Goal: Information Seeking & Learning: Learn about a topic

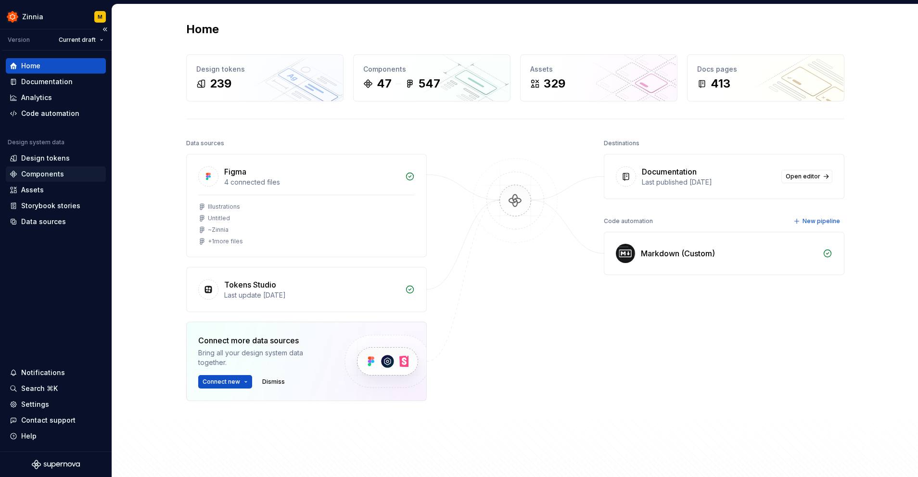
click at [61, 175] on div "Components" at bounding box center [42, 174] width 43 height 10
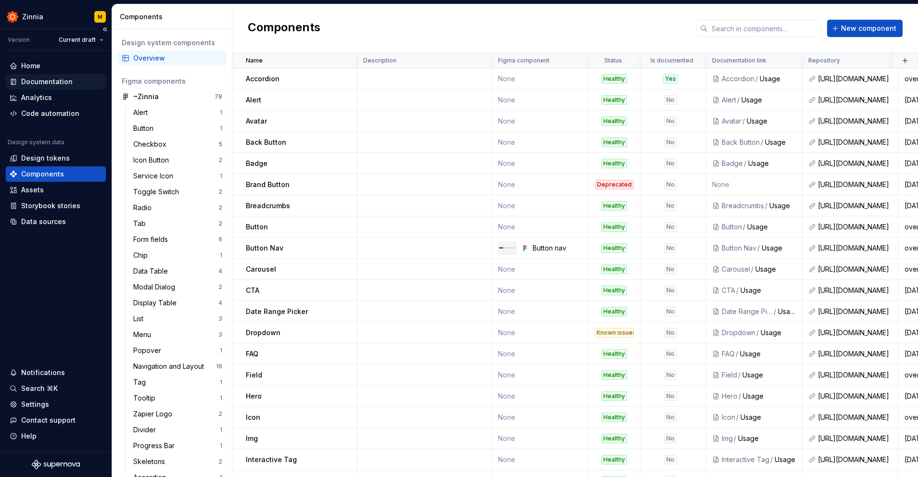
click at [57, 85] on div "Documentation" at bounding box center [46, 82] width 51 height 10
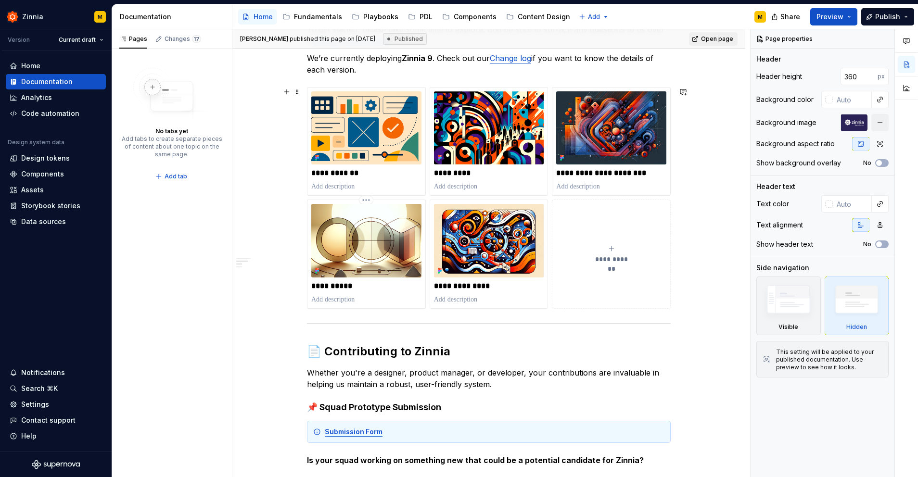
scroll to position [338, 0]
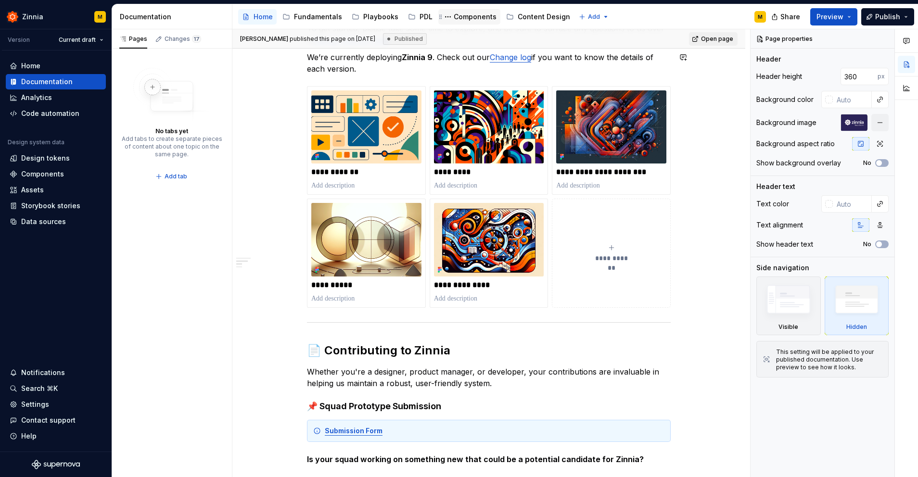
click at [475, 13] on div "Components" at bounding box center [475, 17] width 43 height 10
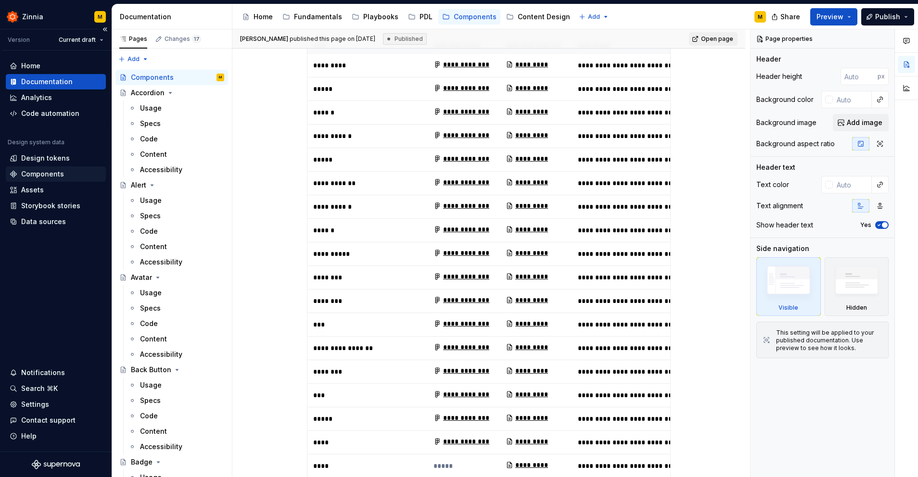
click at [56, 178] on div "Components" at bounding box center [42, 174] width 43 height 10
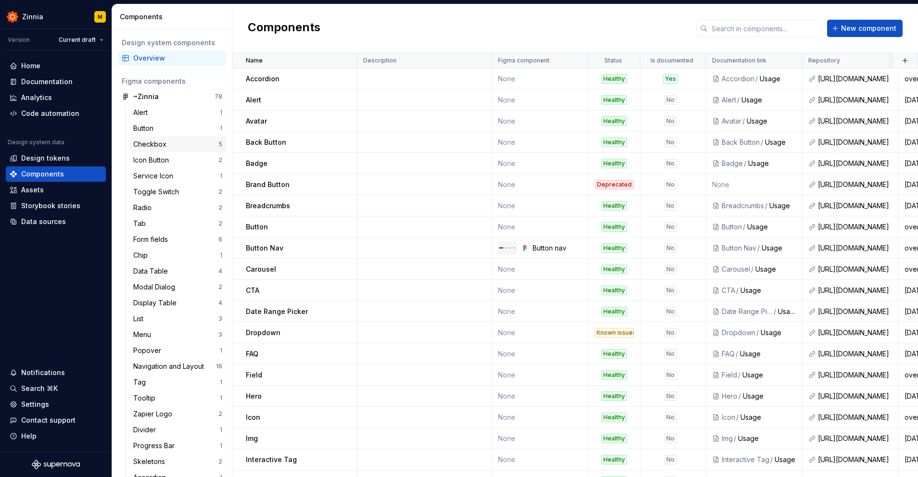
click at [165, 145] on div "Checkbox" at bounding box center [151, 145] width 37 height 10
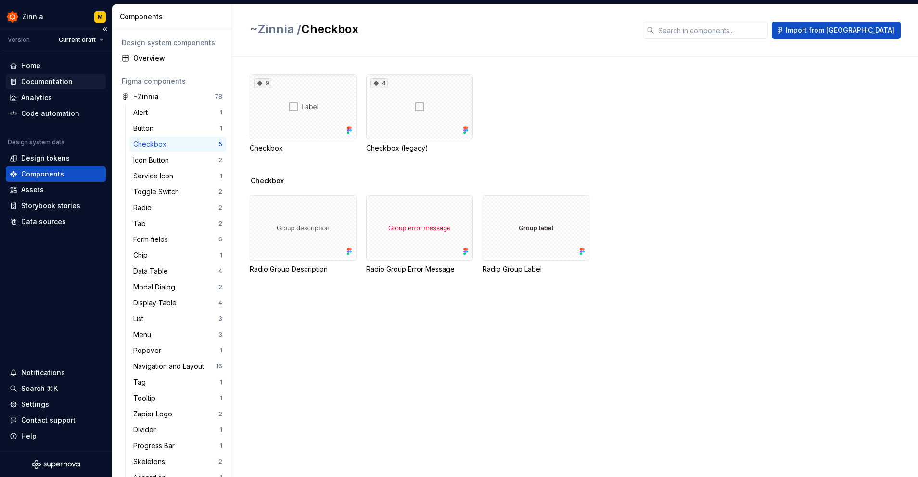
click at [44, 77] on div "Documentation" at bounding box center [46, 82] width 51 height 10
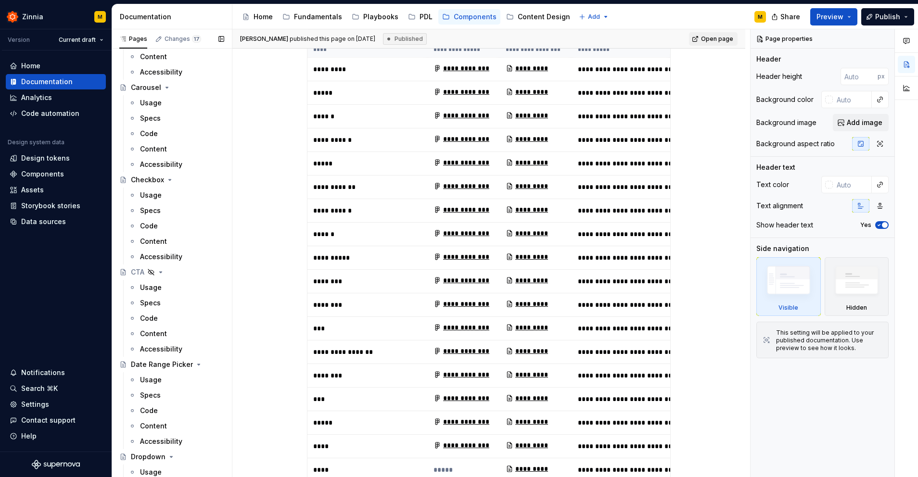
scroll to position [745, 0]
click at [152, 196] on div "Usage" at bounding box center [151, 195] width 22 height 10
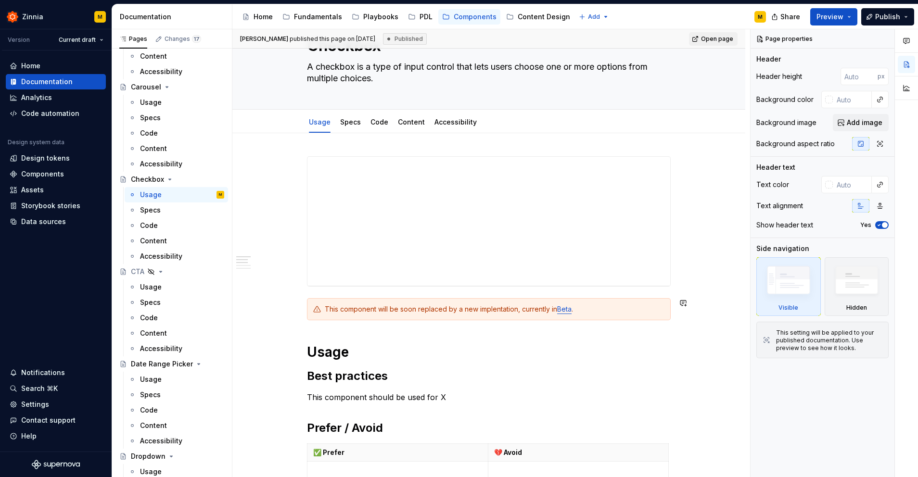
scroll to position [54, 0]
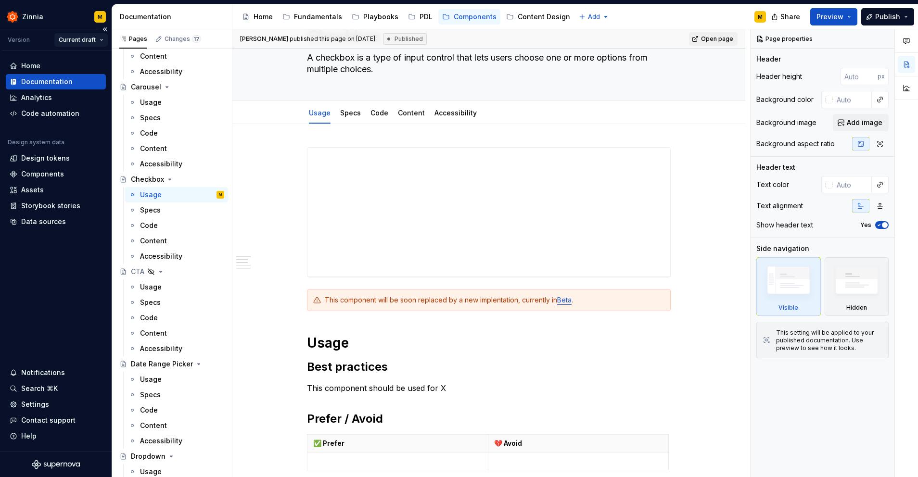
click at [101, 40] on html "Zinnia M Version Current draft Home Documentation Analytics Code automation Des…" at bounding box center [459, 238] width 918 height 477
click at [147, 213] on div "Pages Changes 17 Add Accessibility guide for tree Page tree. Navigate the tree …" at bounding box center [172, 255] width 120 height 452
click at [169, 178] on icon "Page tree" at bounding box center [170, 180] width 8 height 8
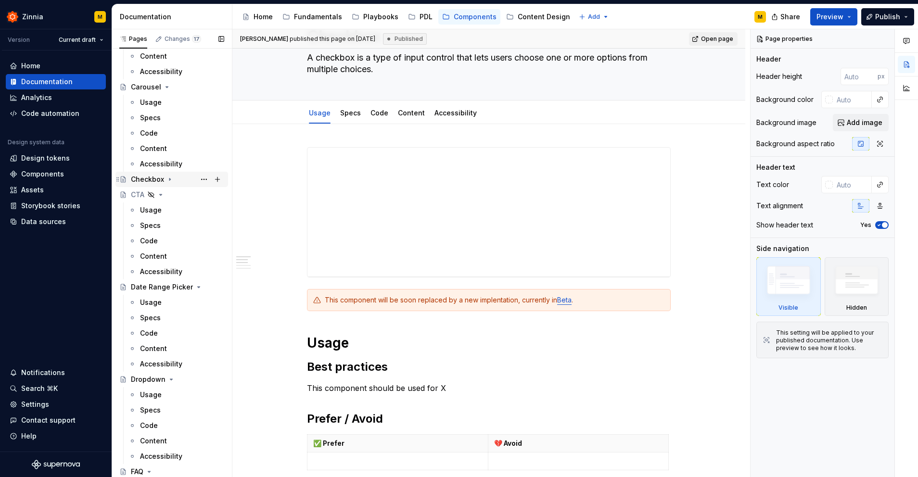
click at [169, 178] on icon "Page tree" at bounding box center [170, 180] width 8 height 8
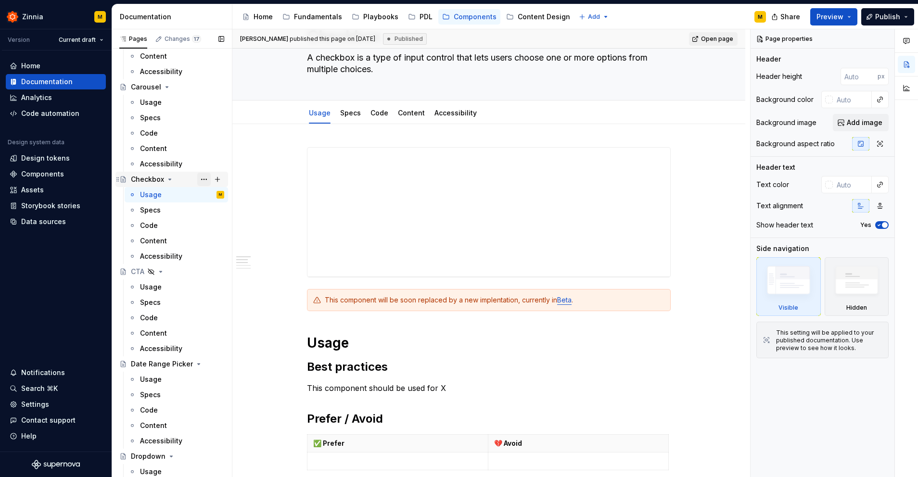
click at [202, 179] on button "Page tree" at bounding box center [203, 179] width 13 height 13
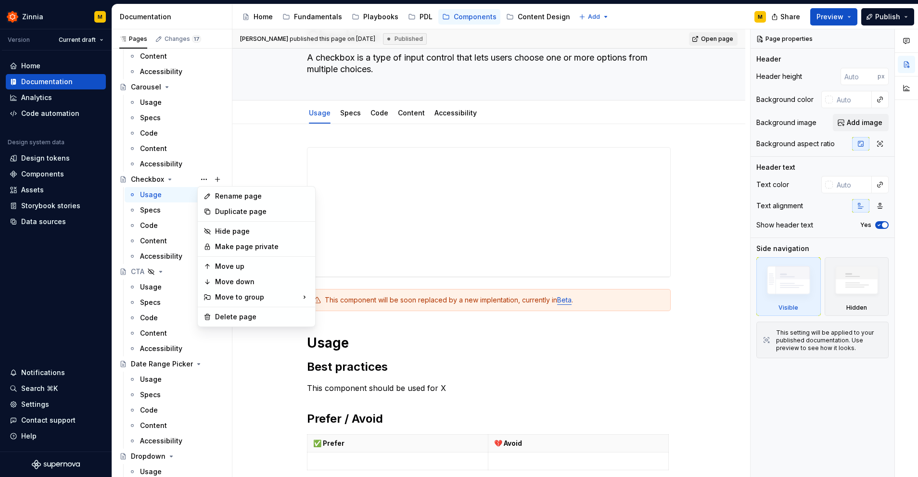
click at [266, 157] on html "Zinnia M Version Current draft Home Documentation Analytics Code automation Des…" at bounding box center [459, 238] width 918 height 477
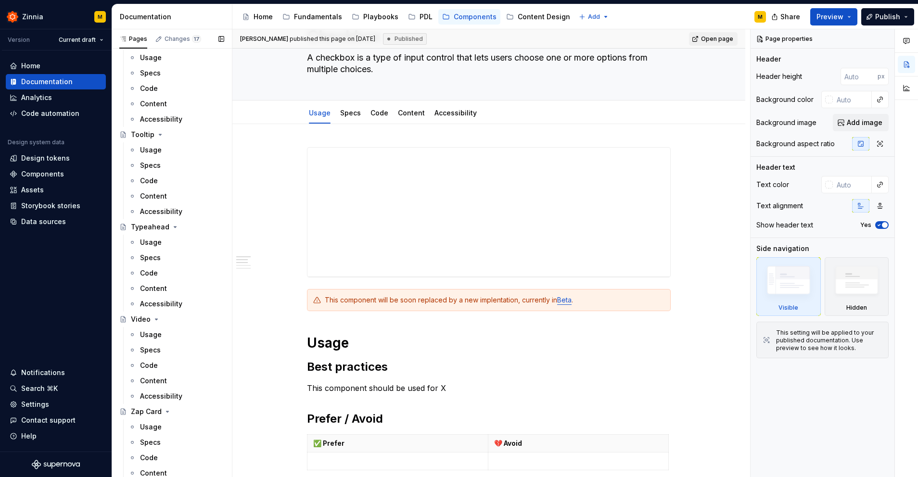
scroll to position [3946, 0]
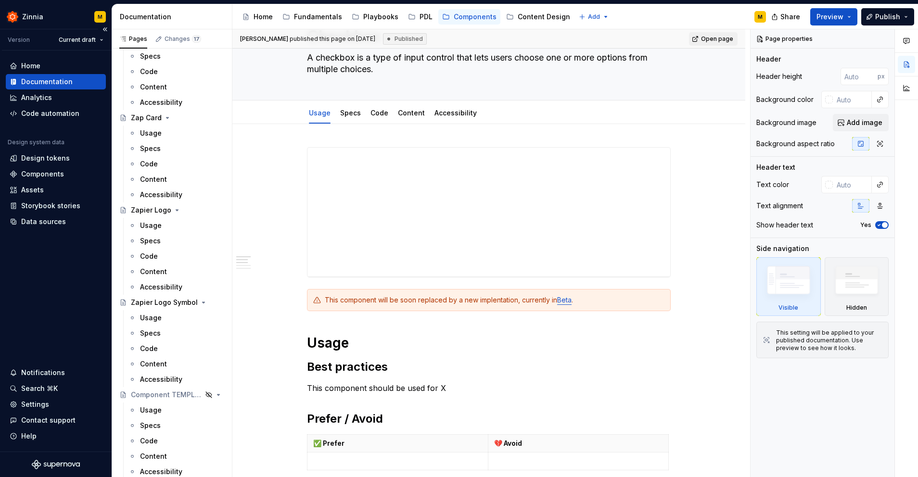
type textarea "*"
